Goal: Information Seeking & Learning: Learn about a topic

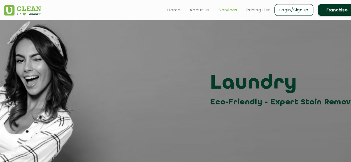
click at [222, 11] on link "Services" at bounding box center [228, 10] width 19 height 7
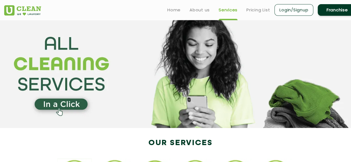
click at [277, 11] on link "Login/Signup" at bounding box center [293, 10] width 39 height 12
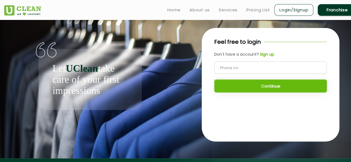
click at [225, 69] on input "tel" at bounding box center [270, 68] width 113 height 12
type input "9963812188"
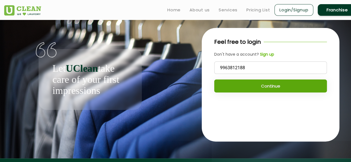
click at [241, 84] on button "Continue" at bounding box center [270, 86] width 113 height 13
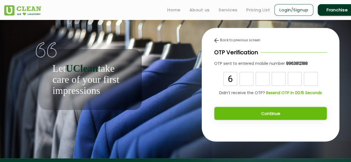
type input "6"
type input "7"
type input "1"
type input "7"
type input "3"
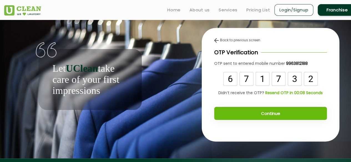
type input "2"
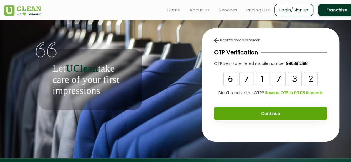
click at [229, 114] on button "Continue" at bounding box center [270, 113] width 113 height 13
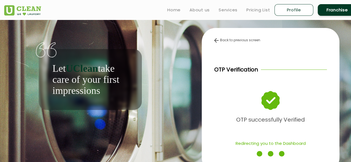
click at [242, 124] on p "OTP successfully Verified" at bounding box center [270, 120] width 69 height 10
click at [167, 75] on div "Let UClean take care of your first impressions" at bounding box center [90, 65] width 172 height 90
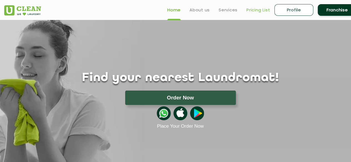
click at [257, 12] on link "Pricing List" at bounding box center [258, 10] width 24 height 7
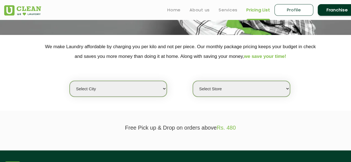
scroll to position [92, 0]
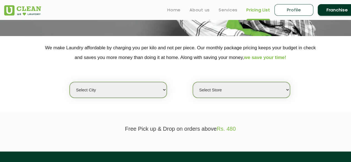
click at [159, 93] on select "Select city [GEOGRAPHIC_DATA] [GEOGRAPHIC_DATA] [GEOGRAPHIC_DATA] [GEOGRAPHIC_D…" at bounding box center [118, 90] width 97 height 16
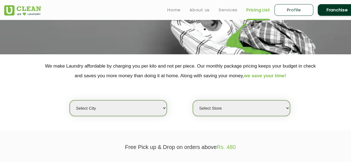
scroll to position [74, 0]
click at [159, 93] on div "Select city [GEOGRAPHIC_DATA] [GEOGRAPHIC_DATA] [GEOGRAPHIC_DATA] [GEOGRAPHIC_D…" at bounding box center [180, 99] width 361 height 36
click at [156, 108] on select "Select city [GEOGRAPHIC_DATA] [GEOGRAPHIC_DATA] [GEOGRAPHIC_DATA] [GEOGRAPHIC_D…" at bounding box center [118, 108] width 97 height 16
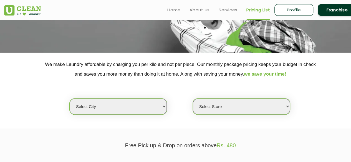
scroll to position [76, 0]
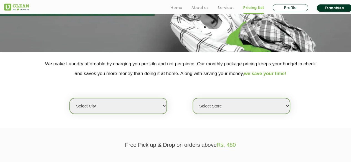
click at [156, 112] on select "Select city [GEOGRAPHIC_DATA] [GEOGRAPHIC_DATA] [GEOGRAPHIC_DATA] [GEOGRAPHIC_D…" at bounding box center [118, 106] width 97 height 16
select select "5"
click at [70, 98] on select "Select city [GEOGRAPHIC_DATA] [GEOGRAPHIC_DATA] [GEOGRAPHIC_DATA] [GEOGRAPHIC_D…" at bounding box center [118, 106] width 97 height 16
click at [223, 101] on select "Select Store UClean Narsingi UClean Nizampet UClean Sangareddy UClean Gachibowl…" at bounding box center [241, 106] width 97 height 16
select select "375"
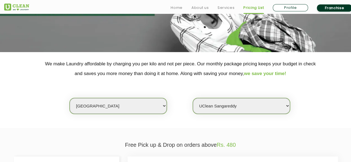
click at [193, 98] on select "Select Store UClean Narsingi UClean Nizampet UClean Sangareddy UClean Gachibowl…" at bounding box center [241, 106] width 97 height 16
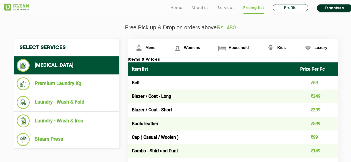
scroll to position [194, 0]
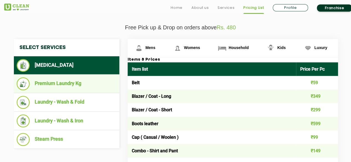
click at [53, 84] on li "Premium Laundry Kg" at bounding box center [67, 83] width 100 height 13
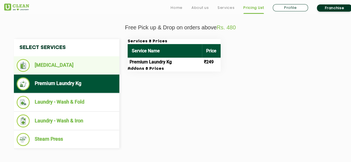
click at [82, 67] on li "[MEDICAL_DATA]" at bounding box center [67, 65] width 100 height 13
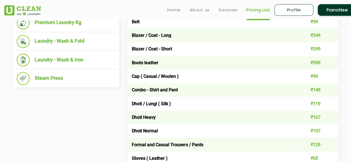
scroll to position [215, 0]
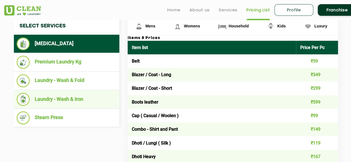
click at [65, 98] on li "Laundry - Wash & Iron" at bounding box center [67, 99] width 100 height 13
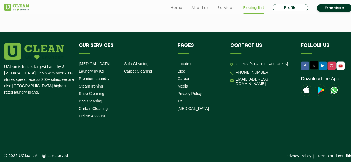
scroll to position [340, 0]
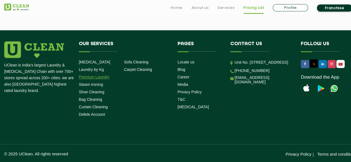
click at [98, 78] on link "Premium Laundry" at bounding box center [94, 77] width 31 height 4
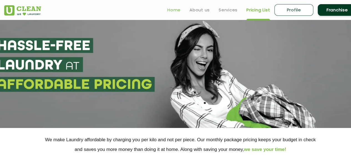
click at [169, 10] on link "Home" at bounding box center [173, 10] width 13 height 7
select select "0"
